Goal: Find specific page/section: Find specific page/section

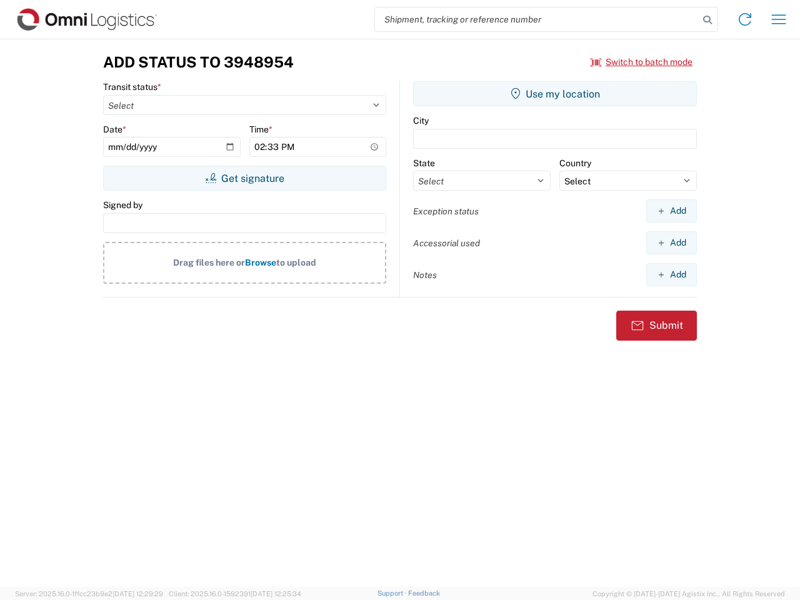
click at [537, 19] on input "search" at bounding box center [537, 19] width 324 height 24
click at [707, 20] on icon at bounding box center [706, 19] width 17 height 17
click at [745, 19] on icon at bounding box center [745, 19] width 20 height 20
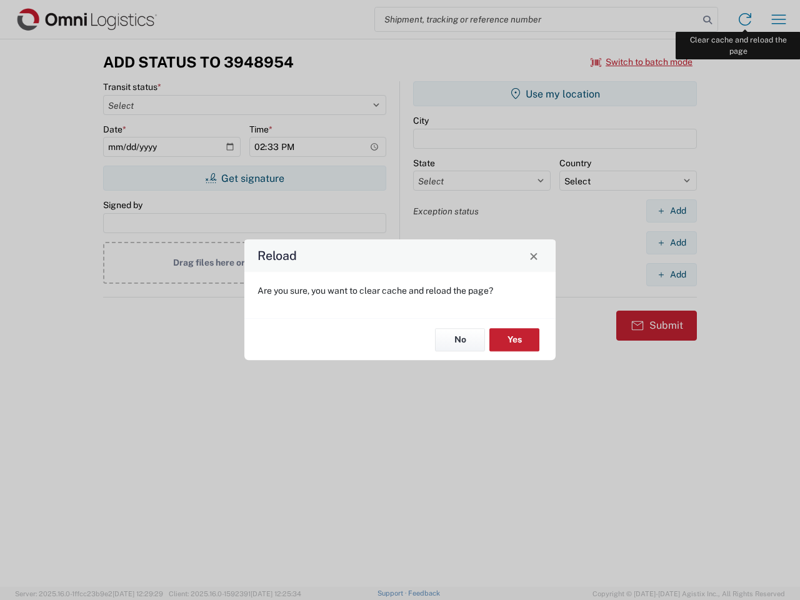
click at [778, 19] on div "Reload Are you sure, you want to clear cache and reload the page? No Yes" at bounding box center [400, 300] width 800 height 600
click at [642, 62] on div "Reload Are you sure, you want to clear cache and reload the page? No Yes" at bounding box center [400, 300] width 800 height 600
click at [244, 178] on div "Reload Are you sure, you want to clear cache and reload the page? No Yes" at bounding box center [400, 300] width 800 height 600
click at [555, 94] on div "Reload Are you sure, you want to clear cache and reload the page? No Yes" at bounding box center [400, 300] width 800 height 600
click at [671, 211] on div "Reload Are you sure, you want to clear cache and reload the page? No Yes" at bounding box center [400, 300] width 800 height 600
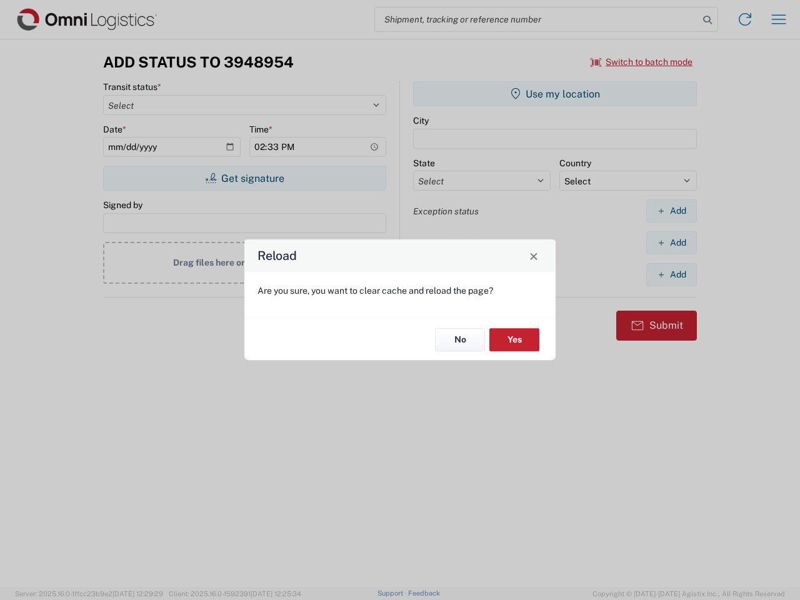
click at [671, 242] on div "Reload Are you sure, you want to clear cache and reload the page? No Yes" at bounding box center [400, 300] width 800 height 600
click at [671, 274] on div "Reload Are you sure, you want to clear cache and reload the page? No Yes" at bounding box center [400, 300] width 800 height 600
